Goal: Check status: Check status

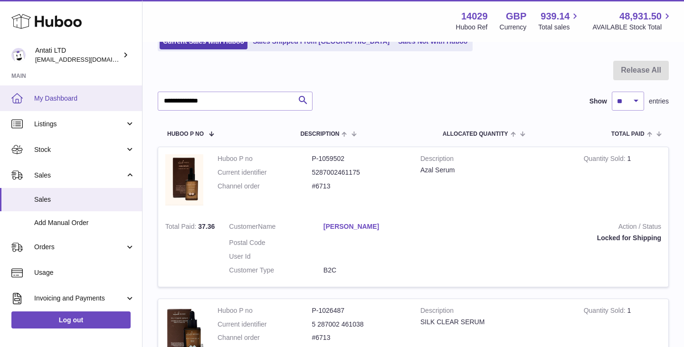
click at [75, 94] on span "My Dashboard" at bounding box center [84, 98] width 101 height 9
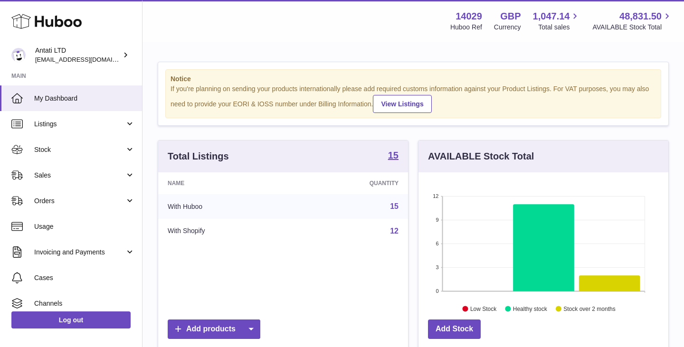
scroll to position [148, 250]
click at [532, 218] on icon at bounding box center [543, 247] width 61 height 87
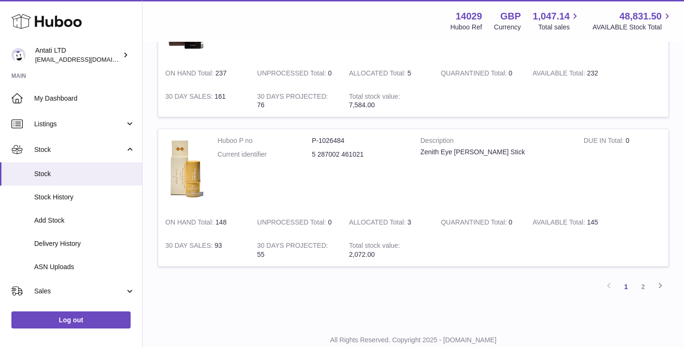
scroll to position [1322, 0]
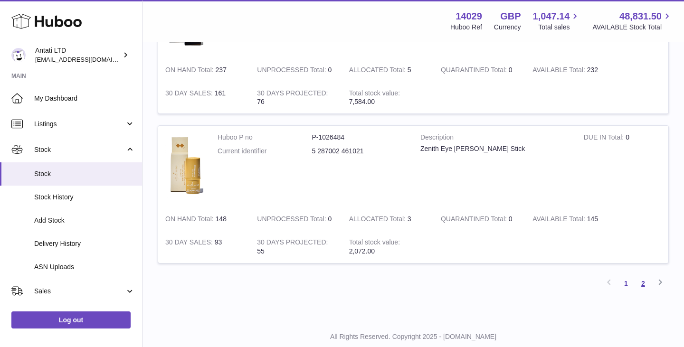
click at [641, 287] on link "2" at bounding box center [642, 283] width 17 height 17
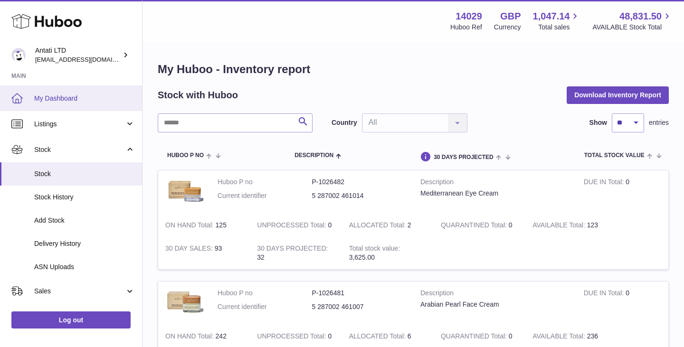
click at [69, 97] on span "My Dashboard" at bounding box center [84, 98] width 101 height 9
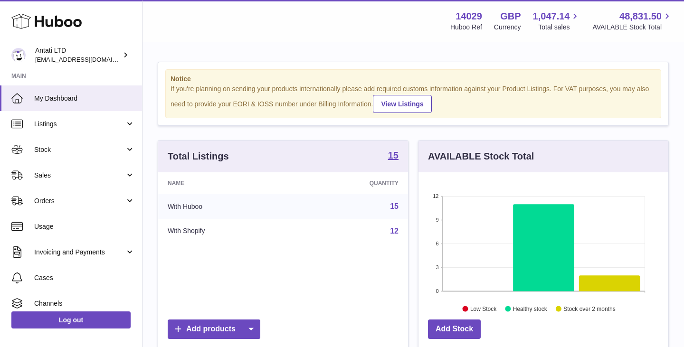
scroll to position [148, 250]
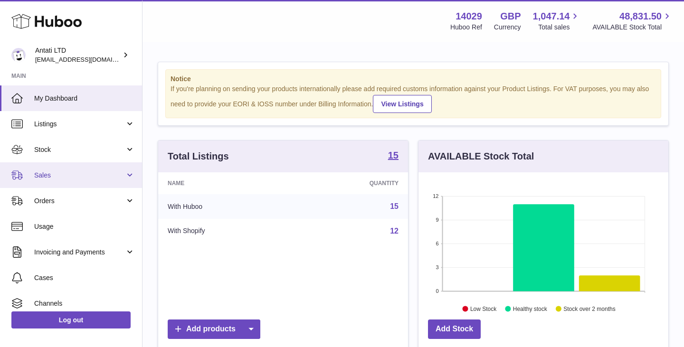
click at [83, 171] on span "Sales" at bounding box center [79, 175] width 91 height 9
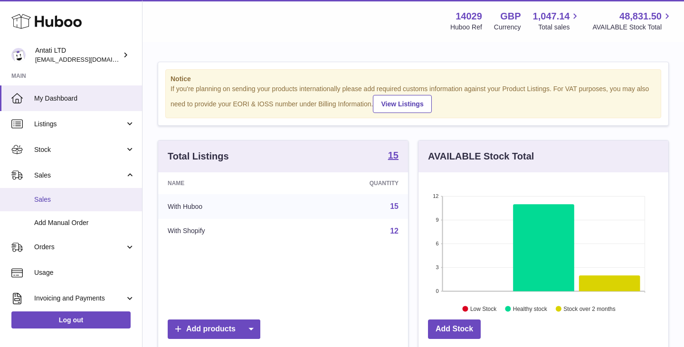
click at [54, 196] on span "Sales" at bounding box center [84, 199] width 101 height 9
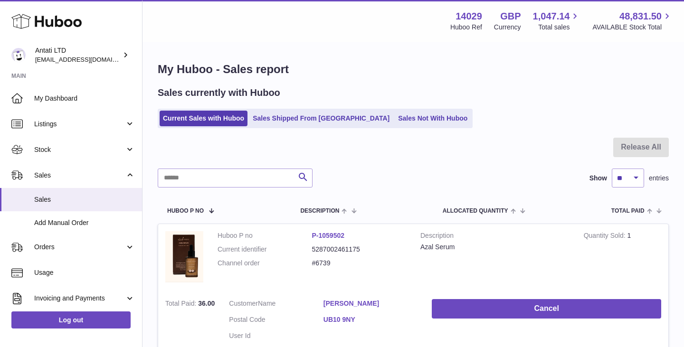
click at [282, 126] on ul "Current Sales with Huboo Sales Shipped From Huboo Sales Not With Huboo" at bounding box center [315, 118] width 315 height 19
click at [281, 121] on link "Sales Shipped From [GEOGRAPHIC_DATA]" at bounding box center [320, 119] width 143 height 16
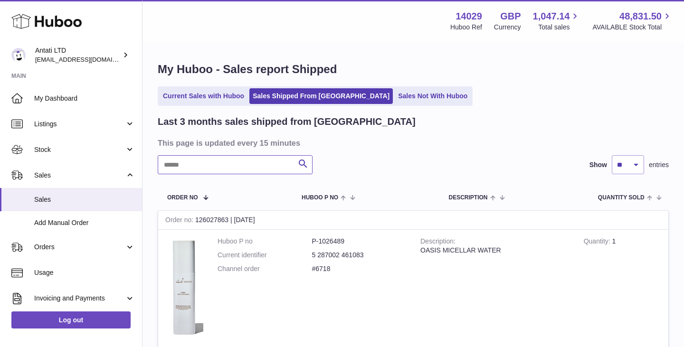
click at [230, 170] on input "text" at bounding box center [235, 164] width 155 height 19
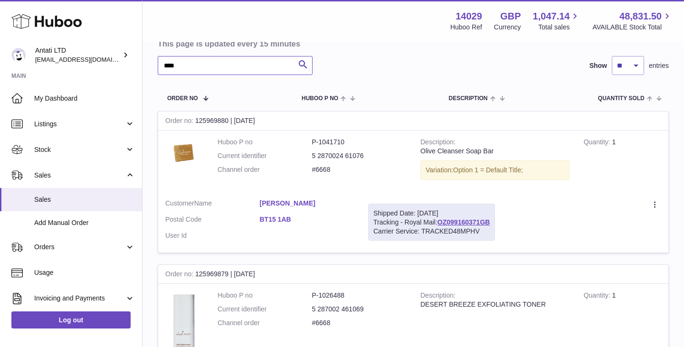
scroll to position [100, 0]
type input "****"
click at [462, 219] on link "OZ099160371GB" at bounding box center [463, 221] width 53 height 8
